Goal: Find specific page/section: Find specific page/section

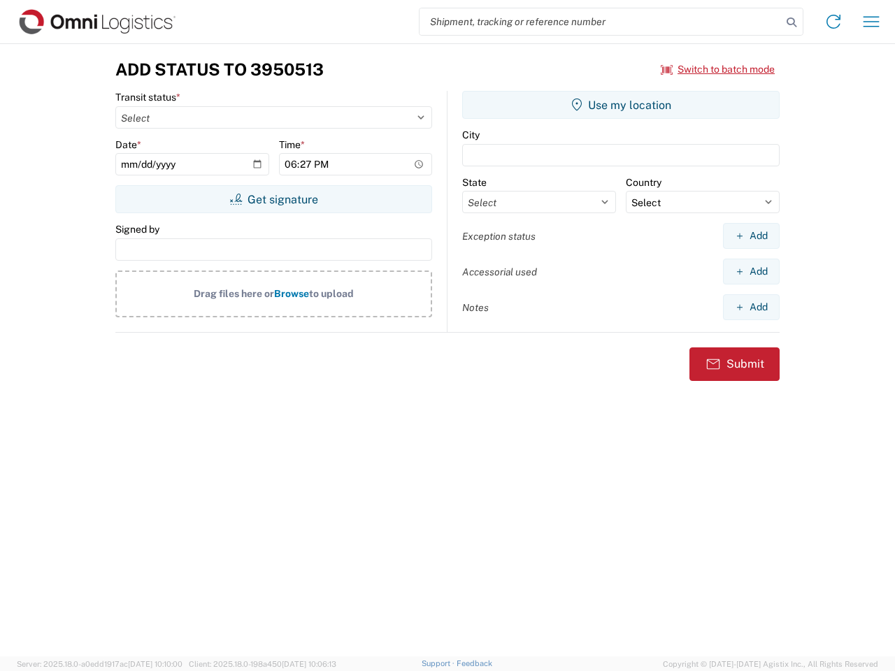
click at [601, 22] on input "search" at bounding box center [600, 21] width 362 height 27
click at [791, 22] on icon at bounding box center [792, 23] width 20 height 20
click at [833, 22] on icon at bounding box center [833, 21] width 22 height 22
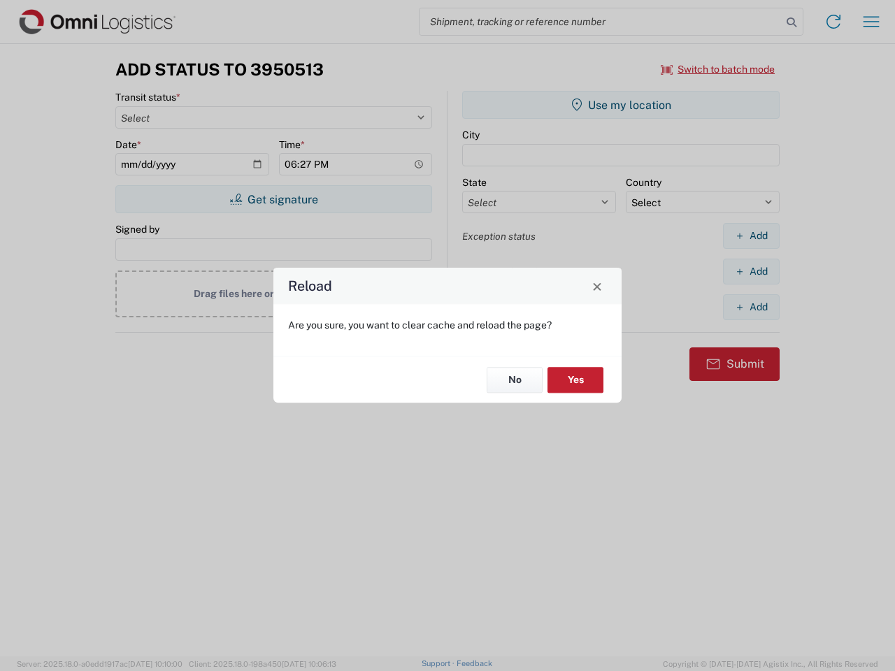
click at [718, 69] on div "Reload Are you sure, you want to clear cache and reload the page? No Yes" at bounding box center [447, 335] width 895 height 671
click at [273, 199] on div "Reload Are you sure, you want to clear cache and reload the page? No Yes" at bounding box center [447, 335] width 895 height 671
click at [621, 105] on div "Reload Are you sure, you want to clear cache and reload the page? No Yes" at bounding box center [447, 335] width 895 height 671
click at [751, 236] on div "Reload Are you sure, you want to clear cache and reload the page? No Yes" at bounding box center [447, 335] width 895 height 671
click at [751, 271] on div "Reload Are you sure, you want to clear cache and reload the page? No Yes" at bounding box center [447, 335] width 895 height 671
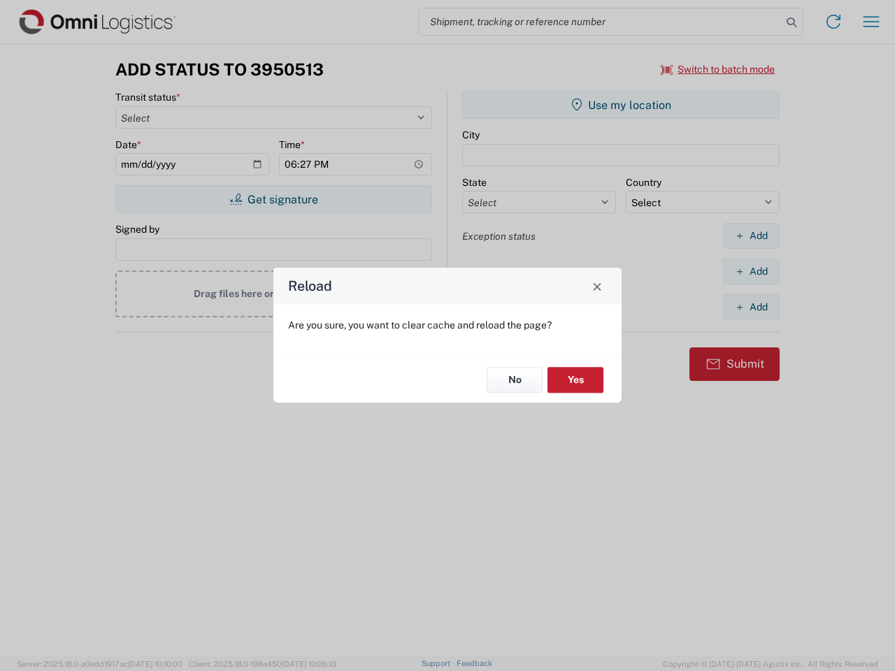
click at [751, 307] on div "Reload Are you sure, you want to clear cache and reload the page? No Yes" at bounding box center [447, 335] width 895 height 671
